Goal: Check status

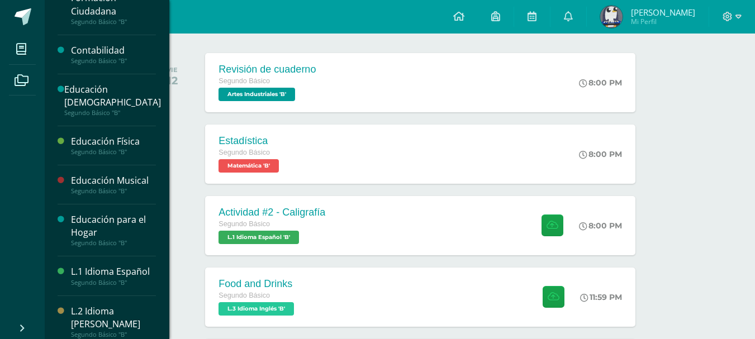
scroll to position [168, 0]
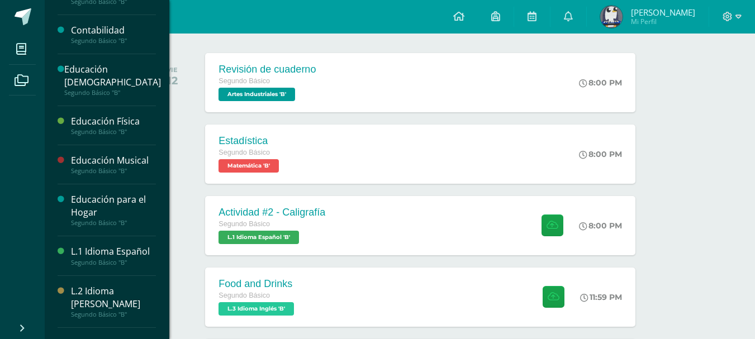
click at [116, 160] on div "Educación Musical" at bounding box center [113, 160] width 85 height 13
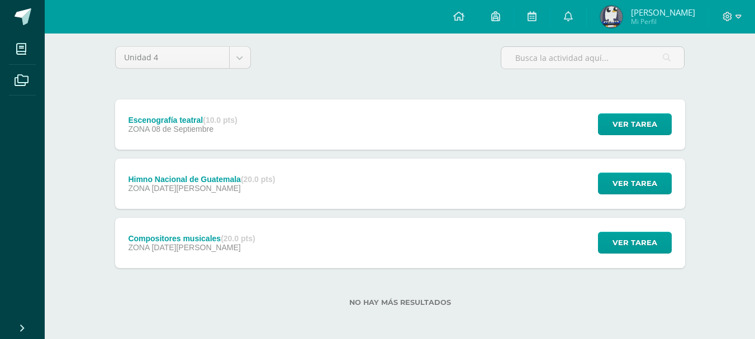
scroll to position [90, 0]
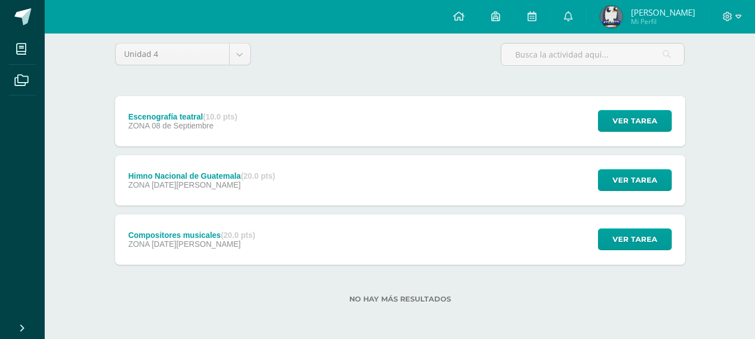
click at [304, 124] on div "Escenografía teatral (10.0 pts) ZONA [DATE] Ver tarea Escenografía teatral Educ…" at bounding box center [400, 121] width 570 height 50
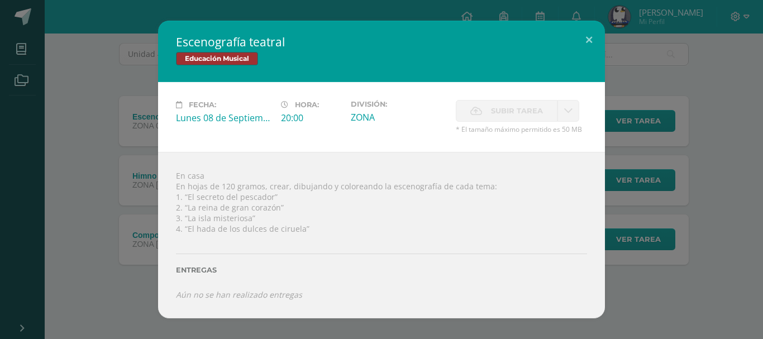
click at [647, 43] on div "Escenografía teatral Educación Musical Fecha: [DATE] Hora: 20:00 División: Subi…" at bounding box center [381, 169] width 754 height 297
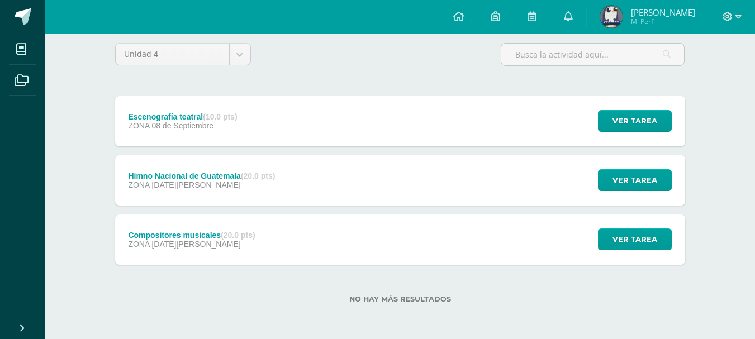
click at [620, 17] on span "[PERSON_NAME] Mi Perfil" at bounding box center [647, 17] width 99 height 22
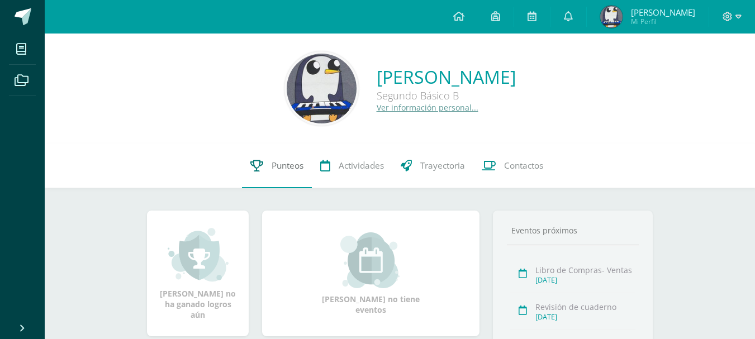
click at [298, 165] on span "Punteos" at bounding box center [288, 166] width 32 height 12
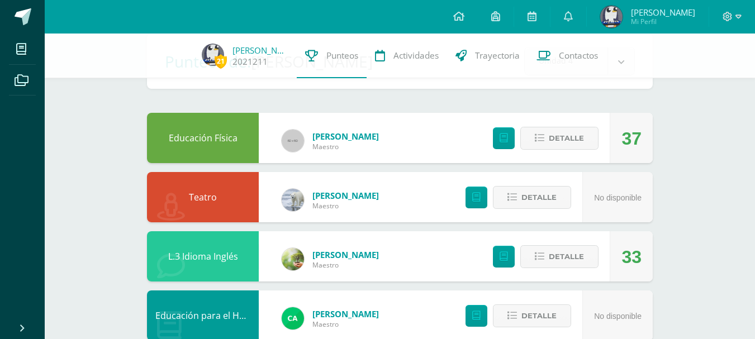
scroll to position [26, 0]
